Goal: Task Accomplishment & Management: Manage account settings

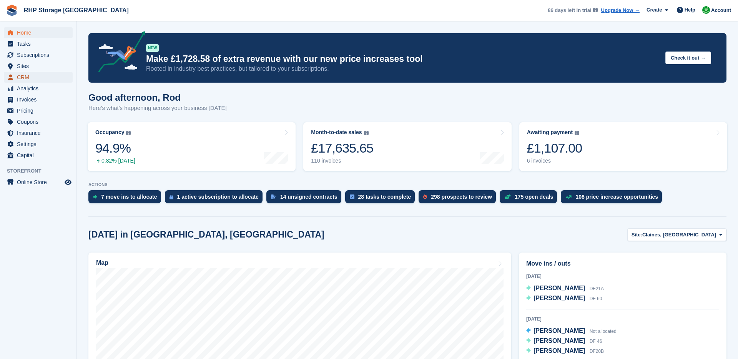
click at [33, 80] on span "CRM" at bounding box center [40, 77] width 46 height 11
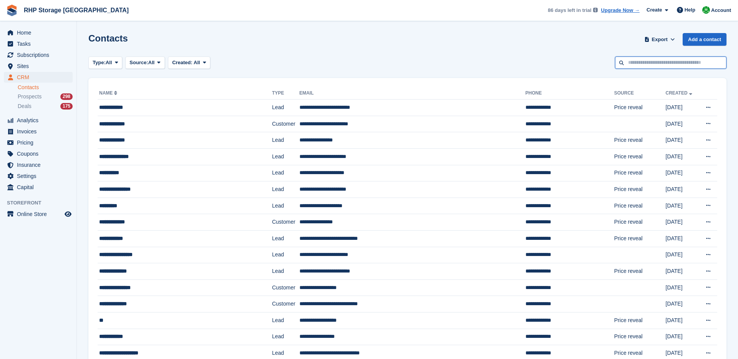
click at [650, 65] on input "text" at bounding box center [671, 63] width 112 height 13
type input "******"
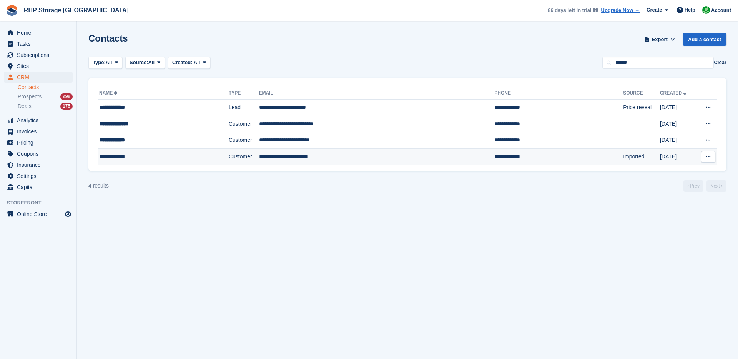
click at [267, 154] on td "**********" at bounding box center [377, 156] width 236 height 16
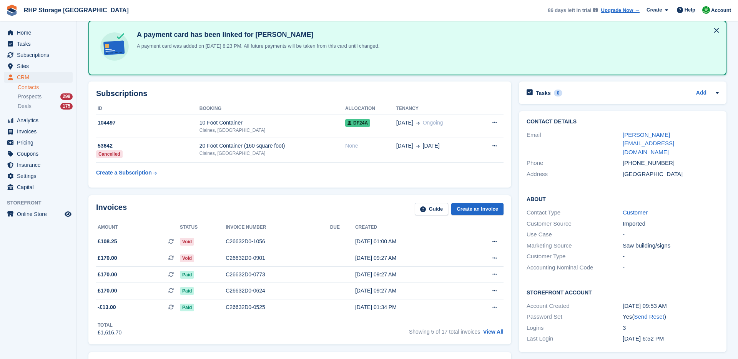
scroll to position [39, 0]
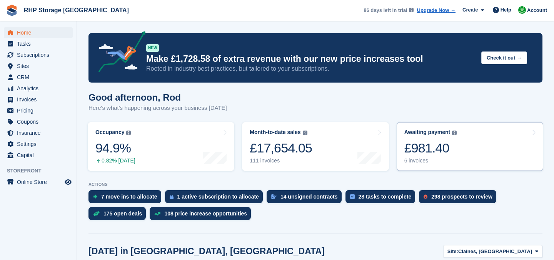
click at [440, 149] on div "£981.40" at bounding box center [430, 148] width 53 height 16
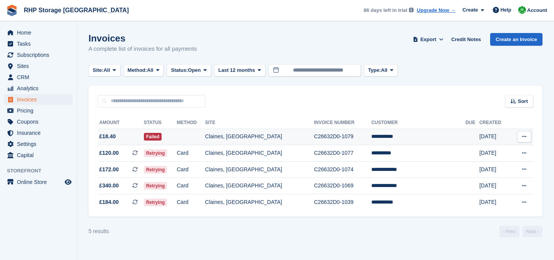
click at [282, 134] on td "Claines, [GEOGRAPHIC_DATA]" at bounding box center [259, 137] width 109 height 17
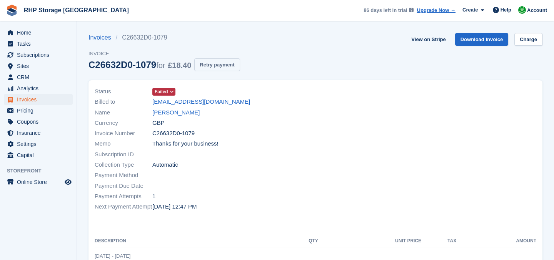
click at [213, 60] on button "Retry payment" at bounding box center [216, 64] width 45 height 13
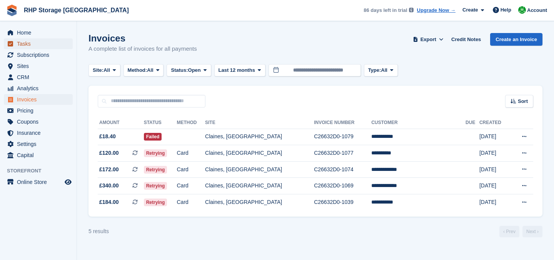
click at [18, 40] on span "Tasks" at bounding box center [40, 43] width 46 height 11
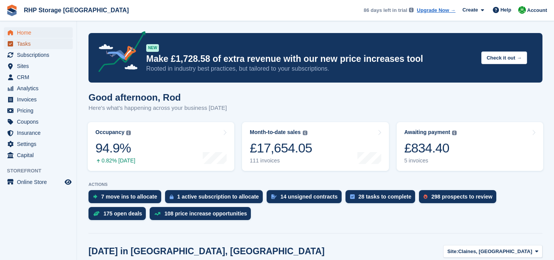
click at [24, 43] on span "Tasks" at bounding box center [40, 43] width 46 height 11
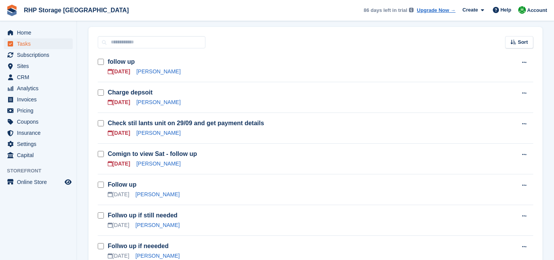
scroll to position [109, 0]
click at [143, 101] on link "[PERSON_NAME]" at bounding box center [158, 102] width 44 height 6
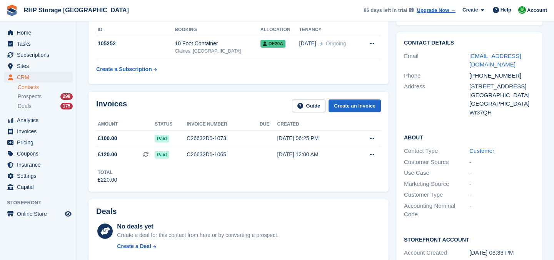
scroll to position [21, 0]
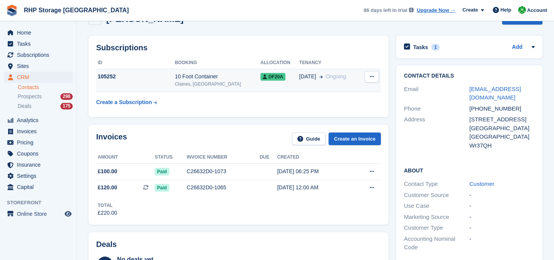
click at [127, 82] on td "105252" at bounding box center [135, 80] width 78 height 23
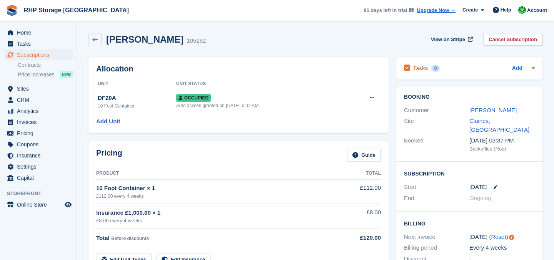
click at [423, 67] on h2 "Tasks" at bounding box center [420, 68] width 15 height 7
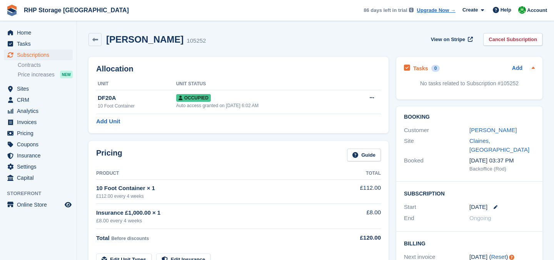
click at [428, 71] on div "Tasks 0" at bounding box center [422, 68] width 36 height 10
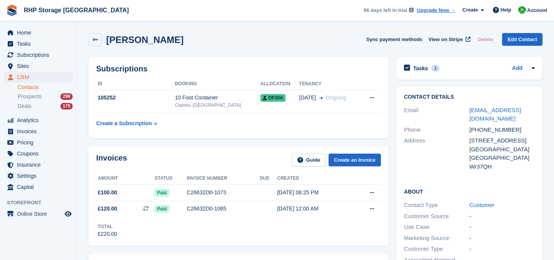
scroll to position [21, 0]
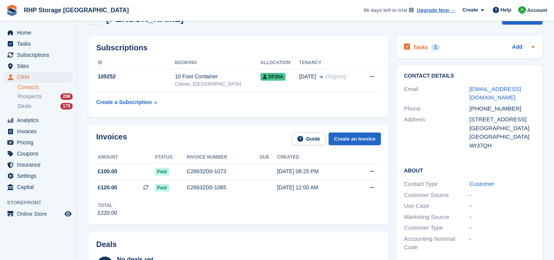
click at [423, 44] on h2 "Tasks" at bounding box center [420, 47] width 15 height 7
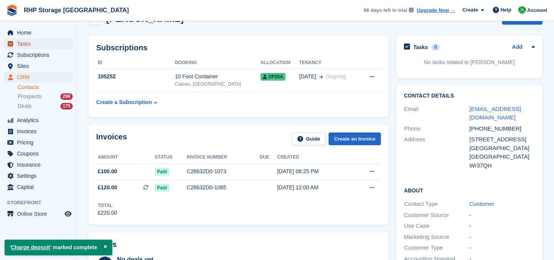
click at [22, 45] on span "Tasks" at bounding box center [40, 43] width 46 height 11
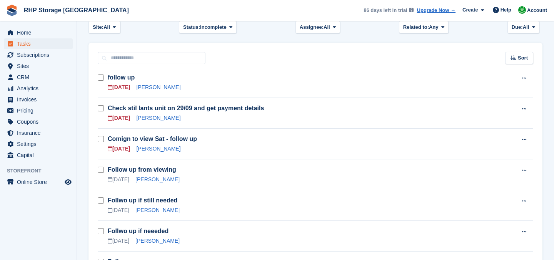
scroll to position [93, 0]
click at [122, 140] on link "Comign to view Sat - follow up" at bounding box center [152, 138] width 89 height 7
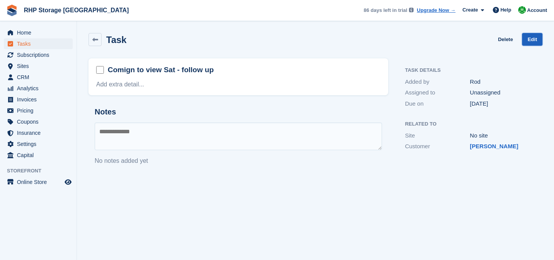
click at [536, 39] on link "Edit" at bounding box center [532, 39] width 20 height 13
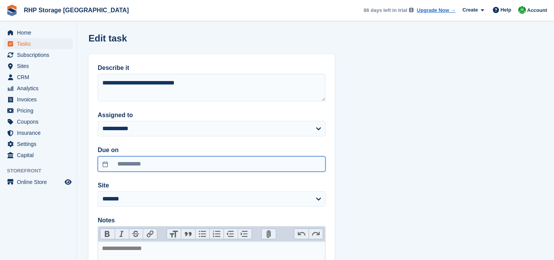
click at [153, 168] on input "**********" at bounding box center [212, 164] width 228 height 15
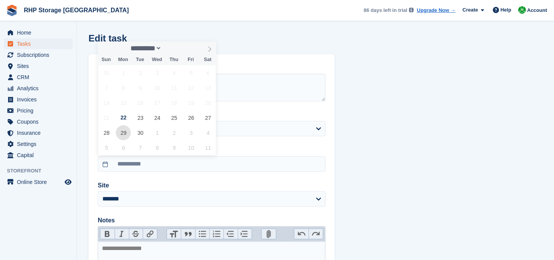
click at [128, 132] on span "29" at bounding box center [123, 132] width 15 height 15
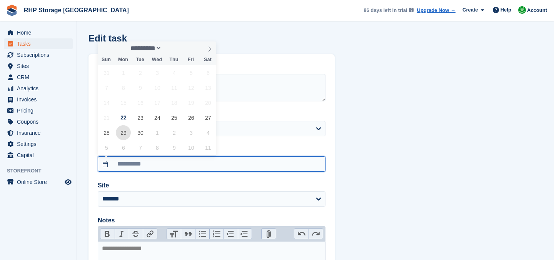
type input "**********"
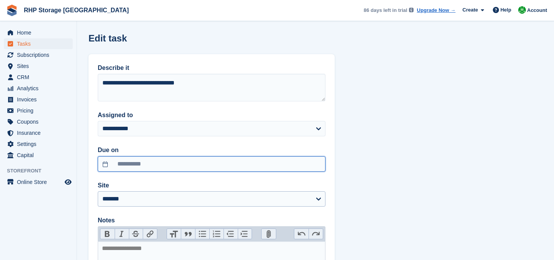
scroll to position [112, 0]
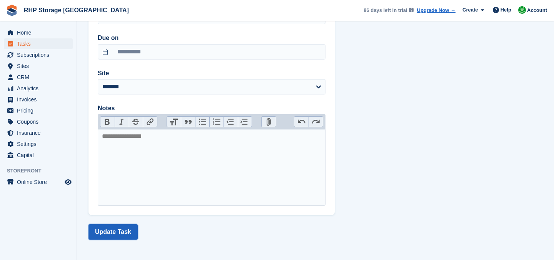
click at [123, 233] on button "Update Task" at bounding box center [112, 232] width 49 height 15
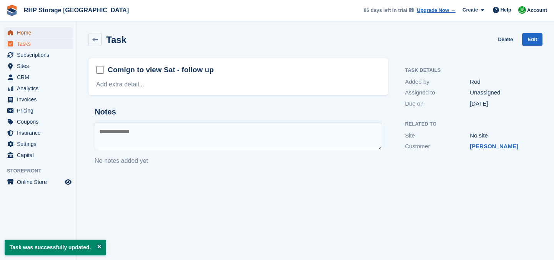
click at [30, 28] on span "Home" at bounding box center [40, 32] width 46 height 11
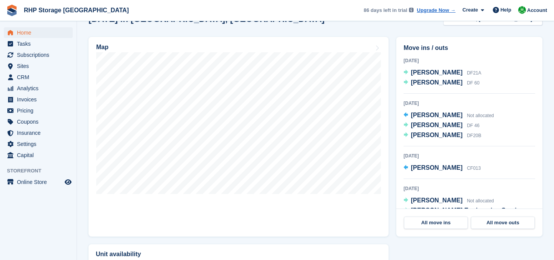
scroll to position [233, 0]
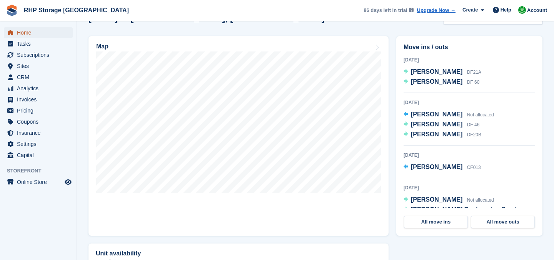
click at [30, 32] on span "Home" at bounding box center [40, 32] width 46 height 11
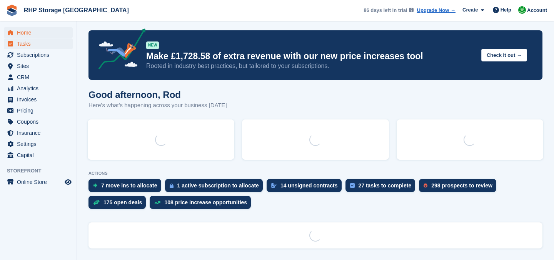
scroll to position [0, 0]
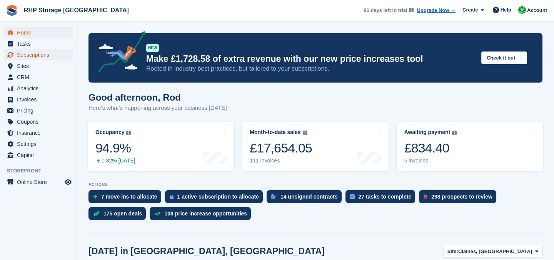
click at [32, 57] on span "Subscriptions" at bounding box center [40, 55] width 46 height 11
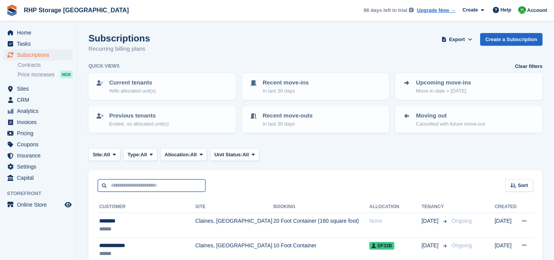
click at [131, 187] on input "text" at bounding box center [152, 186] width 108 height 13
type input "****"
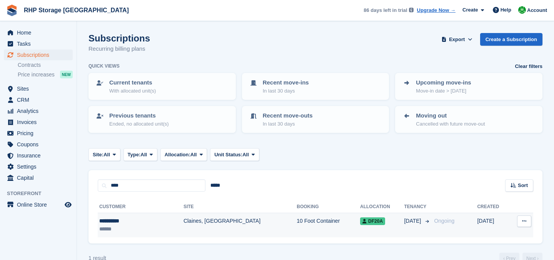
click at [138, 223] on div "**********" at bounding box center [127, 221] width 57 height 8
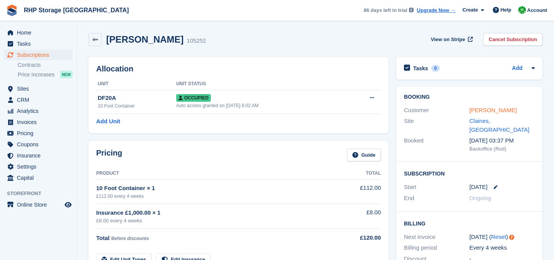
click at [480, 110] on link "[PERSON_NAME]" at bounding box center [492, 110] width 47 height 7
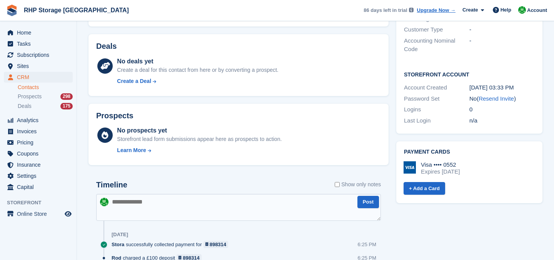
scroll to position [32, 0]
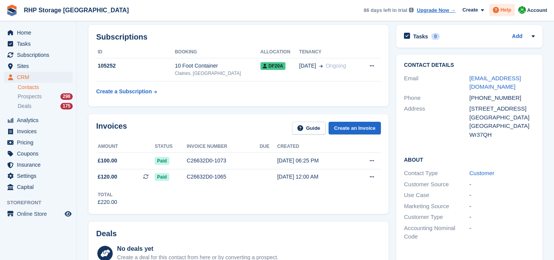
click at [499, 10] on span at bounding box center [495, 9] width 9 height 9
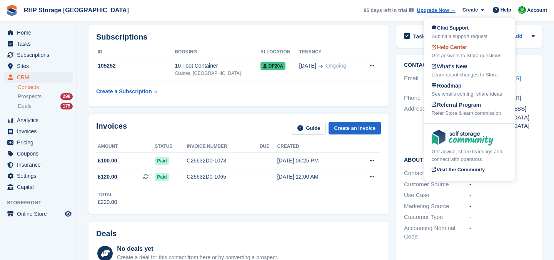
click at [466, 47] on span "Help Center" at bounding box center [450, 47] width 36 height 6
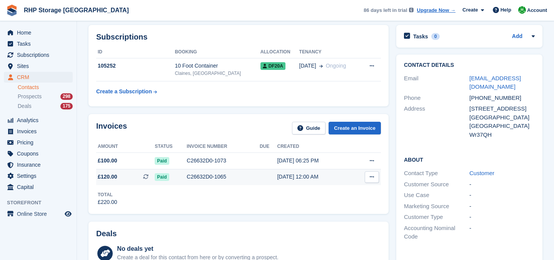
click at [199, 175] on div "C26632D0-1065" at bounding box center [223, 177] width 73 height 8
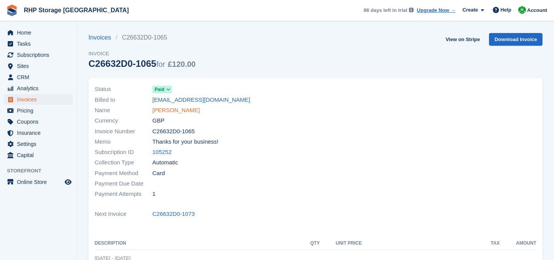
click at [161, 112] on link "Emily Lowe" at bounding box center [175, 110] width 47 height 9
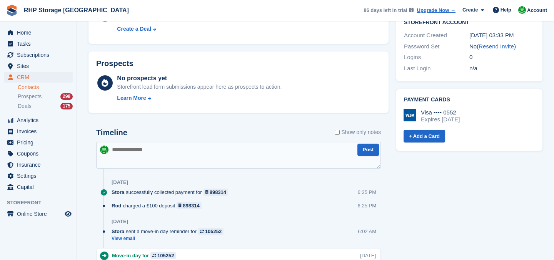
scroll to position [205, 0]
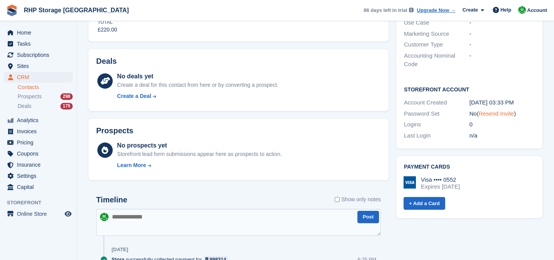
click at [500, 110] on link "Resend Invite" at bounding box center [495, 113] width 35 height 7
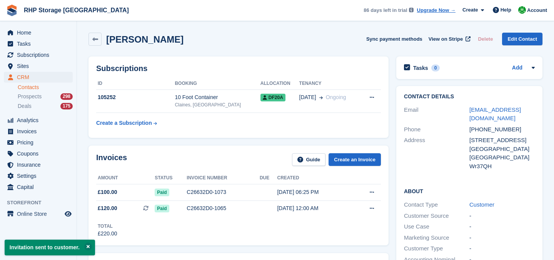
scroll to position [0, 0]
click at [36, 32] on span "Home" at bounding box center [40, 32] width 46 height 11
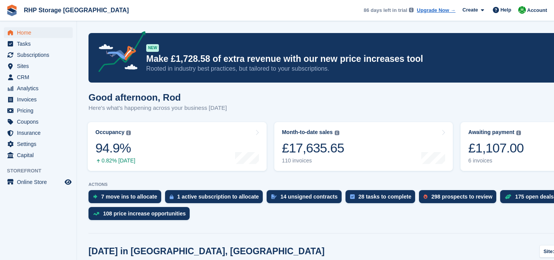
scroll to position [104, 0]
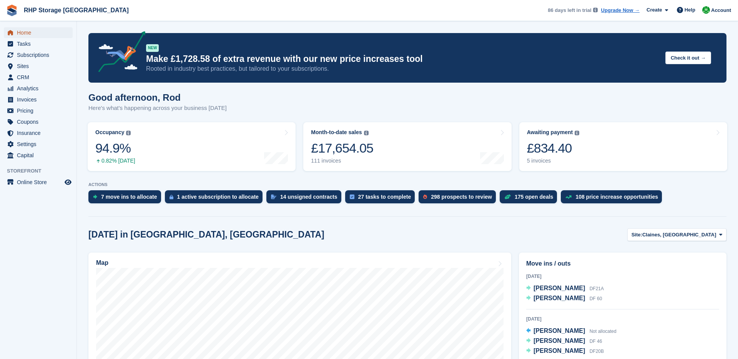
click at [33, 33] on span "Home" at bounding box center [40, 32] width 46 height 11
click at [38, 32] on span "Home" at bounding box center [40, 32] width 46 height 11
click at [550, 133] on div "Awaiting payment" at bounding box center [550, 132] width 46 height 7
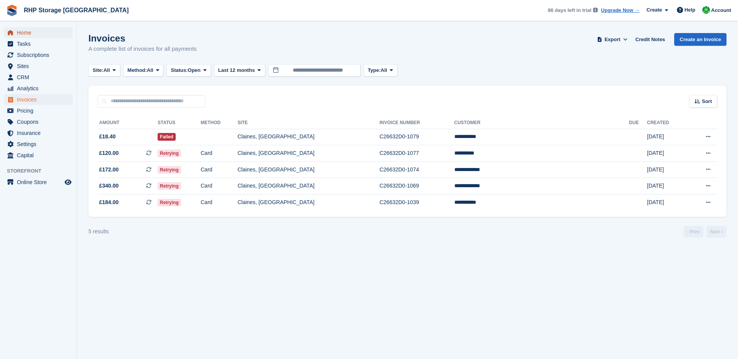
click at [50, 32] on span "Home" at bounding box center [40, 32] width 46 height 11
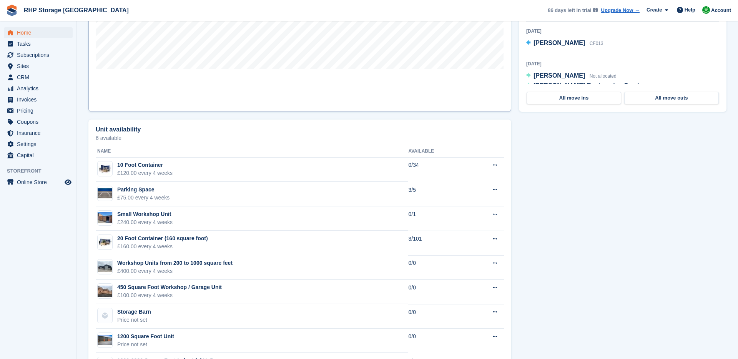
scroll to position [377, 0]
